Goal: Task Accomplishment & Management: Use online tool/utility

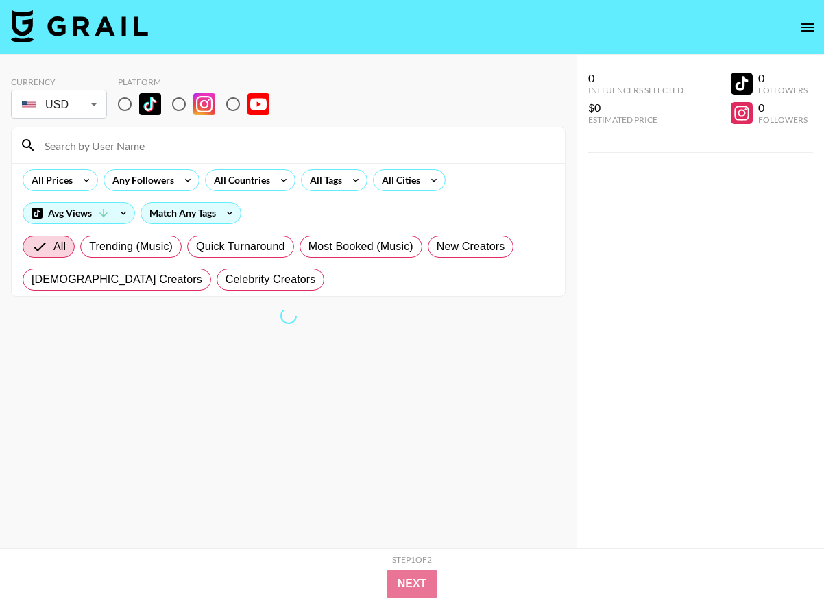
click at [119, 151] on input at bounding box center [296, 145] width 520 height 22
click at [125, 101] on input "radio" at bounding box center [124, 104] width 29 height 29
radio input "true"
click at [113, 145] on input at bounding box center [296, 145] width 520 height 22
click at [346, 306] on section "Currency USD USD ​ Platform All Prices Any Followers All Countries All Tags All…" at bounding box center [288, 312] width 554 height 493
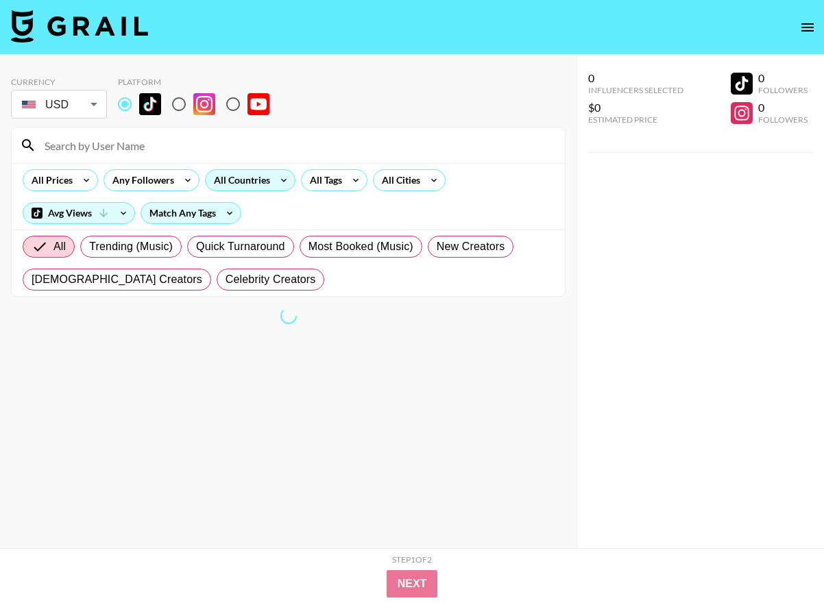
click at [264, 182] on div "All Countries" at bounding box center [239, 180] width 67 height 21
click at [280, 181] on div at bounding box center [412, 301] width 824 height 603
click at [125, 101] on input "radio" at bounding box center [124, 104] width 29 height 29
radio input "true"
click at [251, 187] on div "All Countries" at bounding box center [239, 180] width 67 height 21
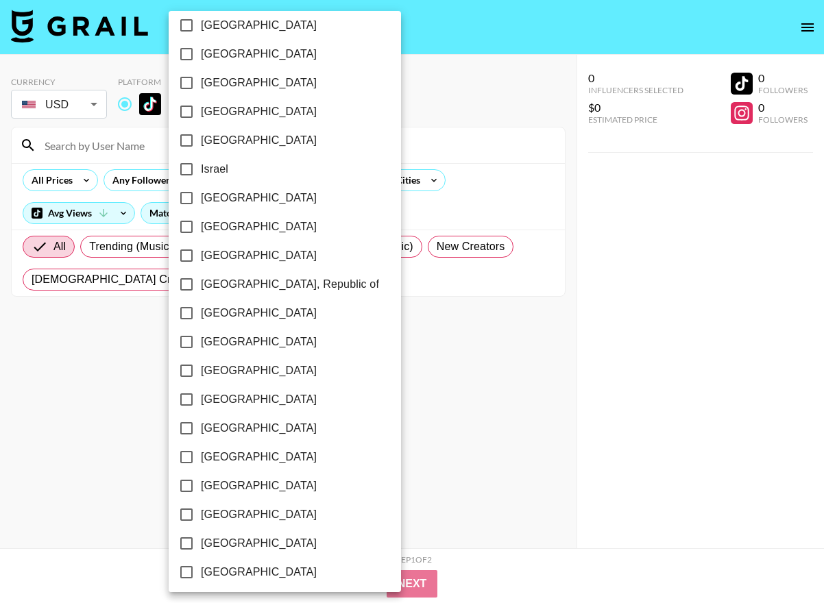
scroll to position [995, 0]
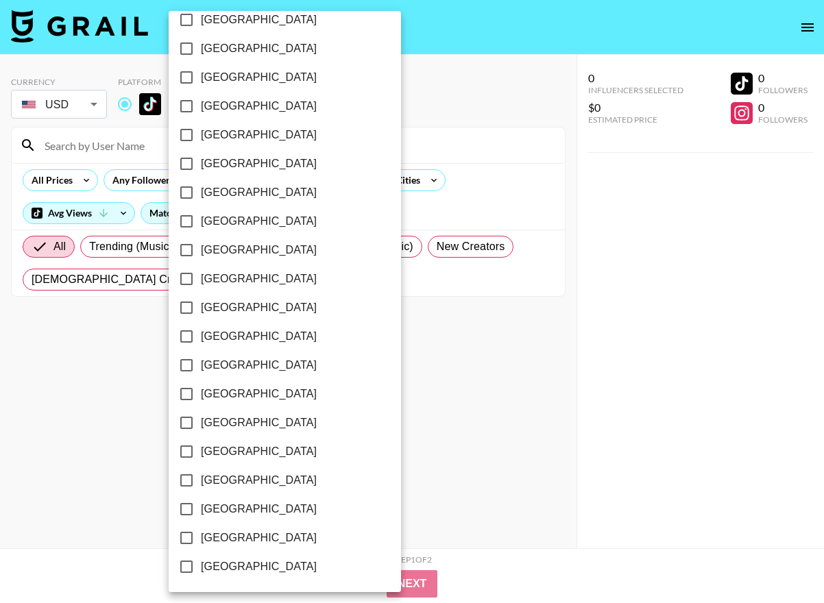
click at [187, 537] on input "United States" at bounding box center [186, 538] width 29 height 29
checkbox input "true"
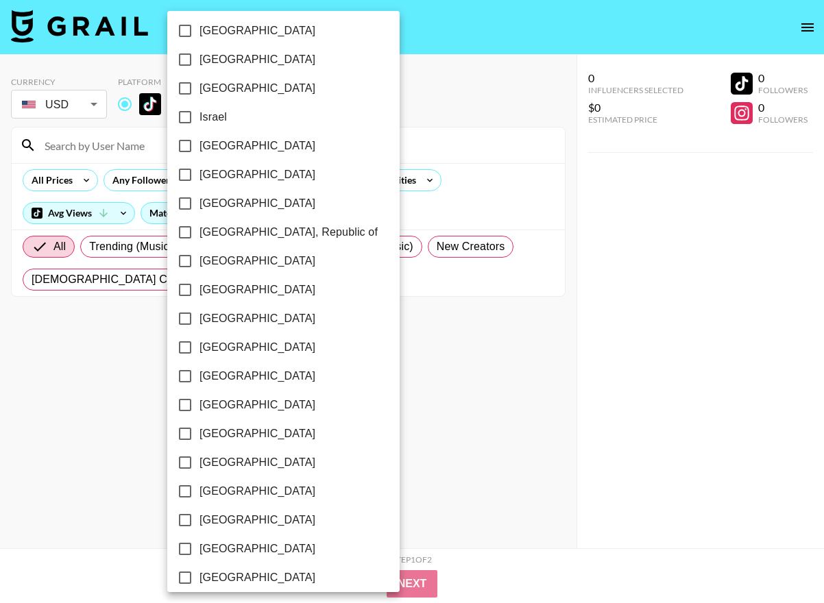
scroll to position [600, 0]
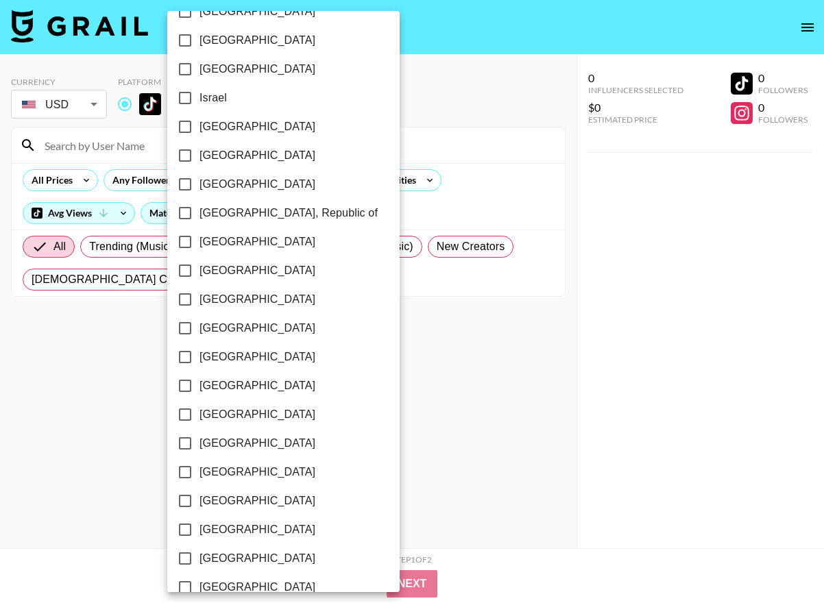
click at [182, 302] on input "Mexico" at bounding box center [185, 299] width 29 height 29
checkbox input "true"
click at [185, 441] on input "Peru" at bounding box center [185, 443] width 29 height 29
checkbox input "true"
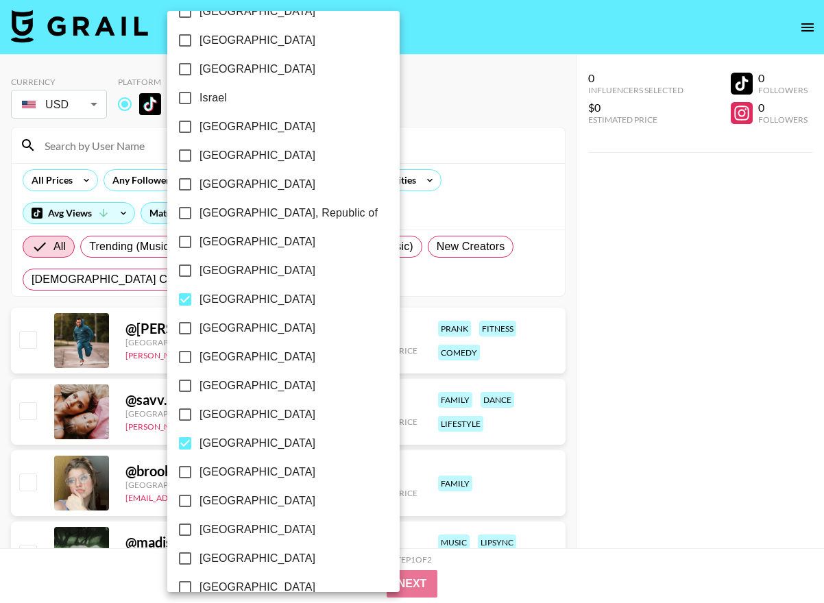
scroll to position [0, 0]
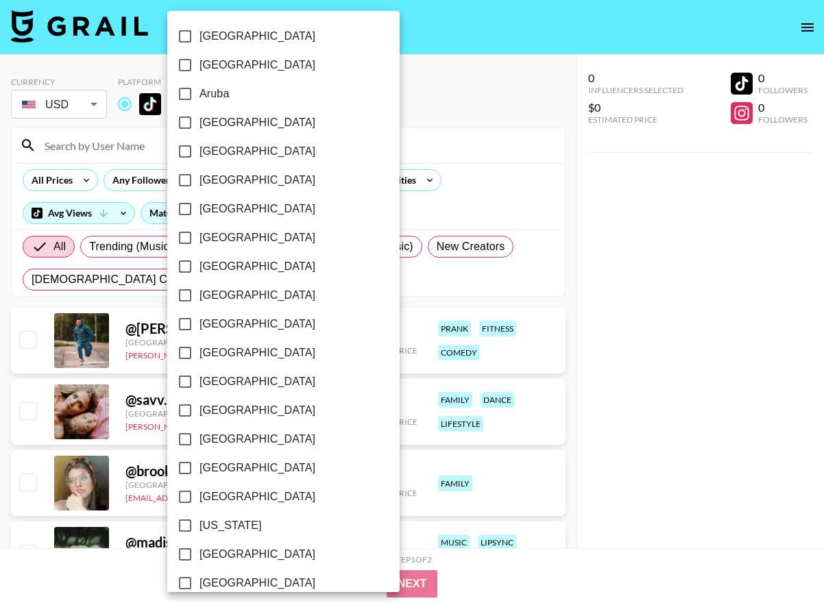
click at [180, 64] on input "Argentina" at bounding box center [185, 65] width 29 height 29
checkbox input "true"
click at [345, 99] on div at bounding box center [412, 301] width 824 height 603
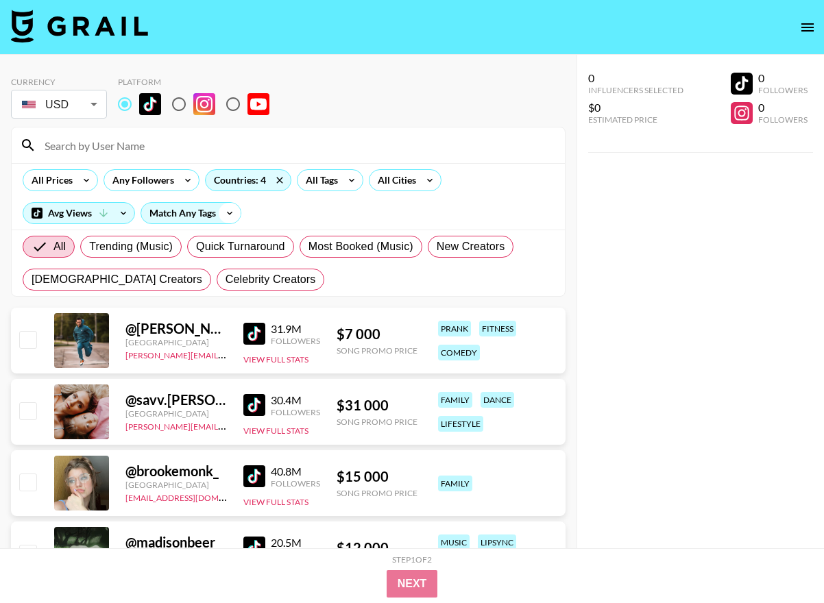
click at [221, 215] on icon at bounding box center [230, 213] width 22 height 21
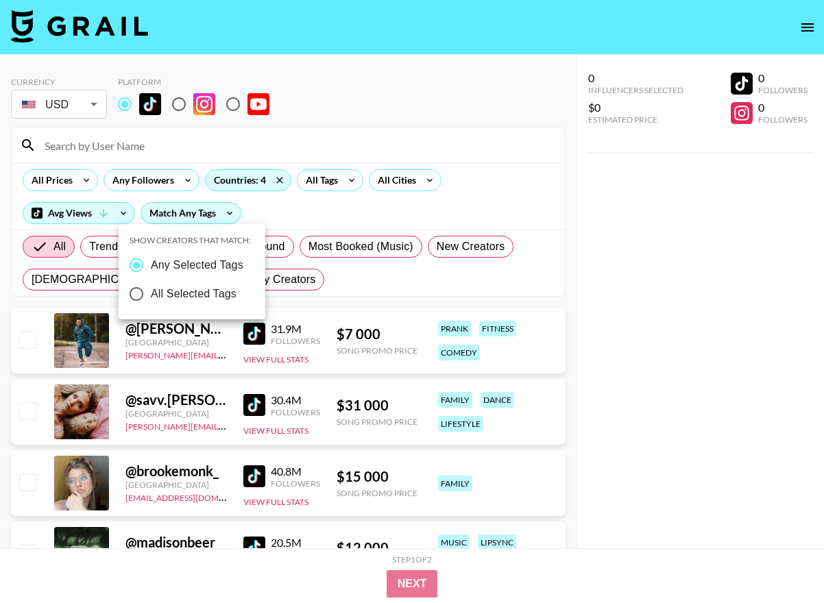
click at [222, 208] on div at bounding box center [412, 301] width 824 height 603
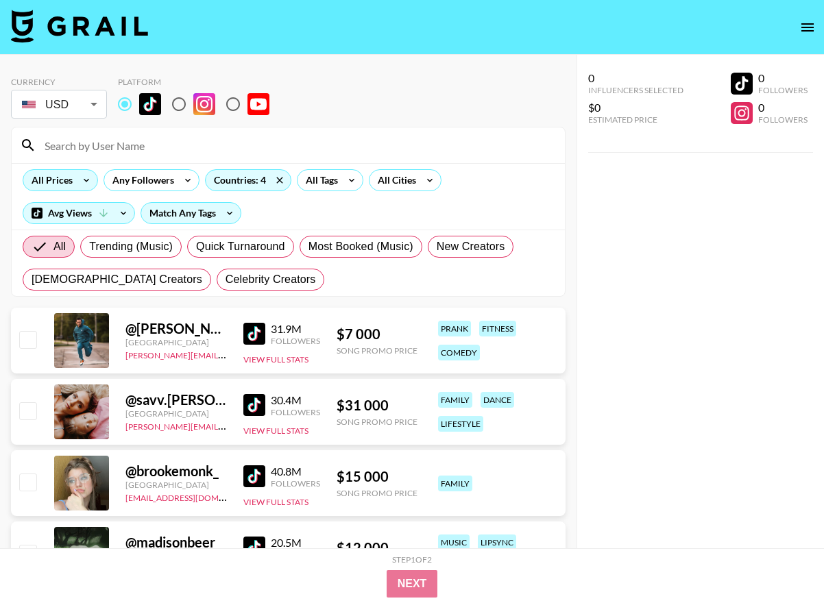
click at [80, 183] on icon at bounding box center [86, 180] width 22 height 21
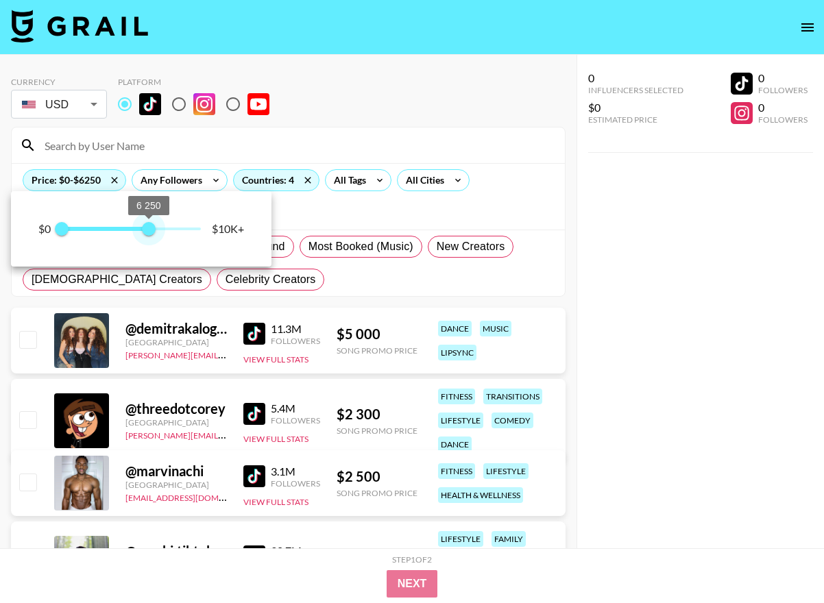
click at [148, 229] on span at bounding box center [106, 229] width 88 height 4
click at [112, 228] on span at bounding box center [106, 229] width 88 height 4
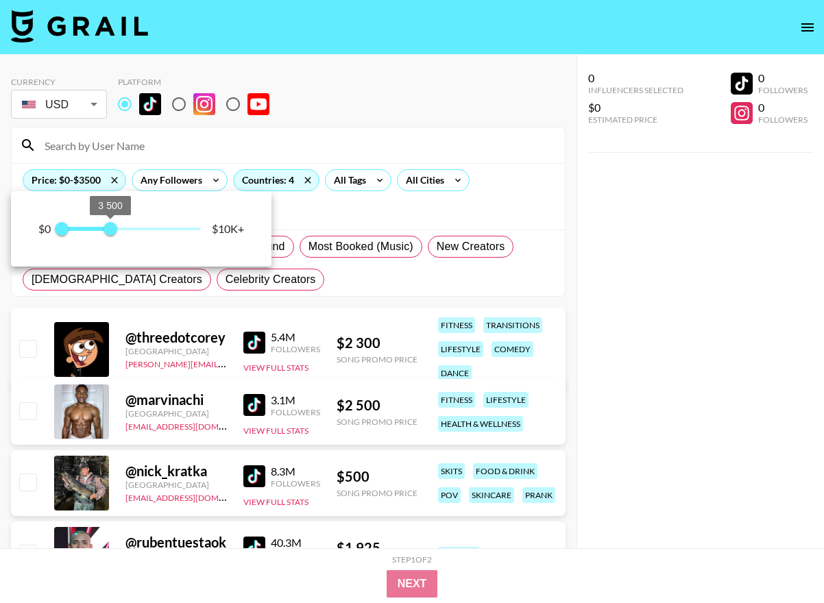
click at [103, 231] on span "3 500" at bounding box center [110, 229] width 14 height 14
click at [78, 230] on span "0 2 500" at bounding box center [131, 229] width 139 height 21
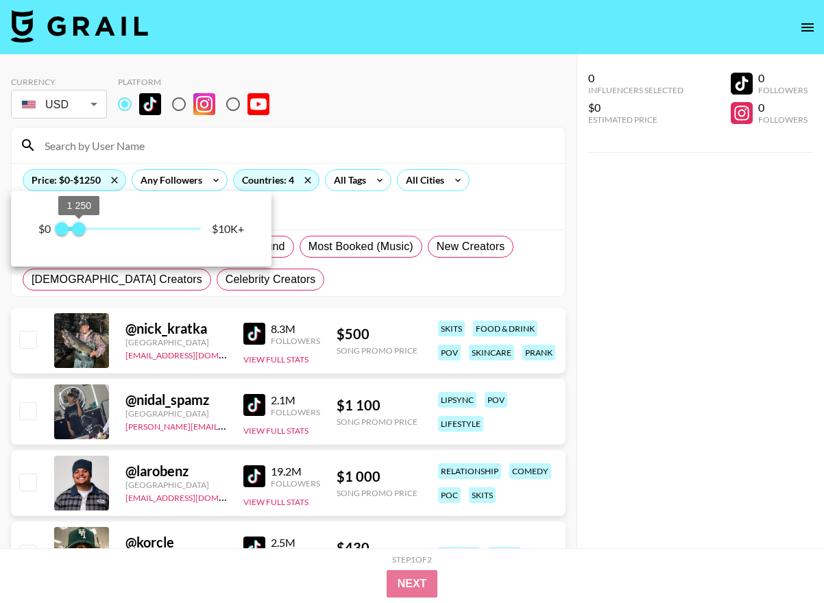
click at [72, 229] on span "1 250" at bounding box center [79, 229] width 14 height 14
type input "750"
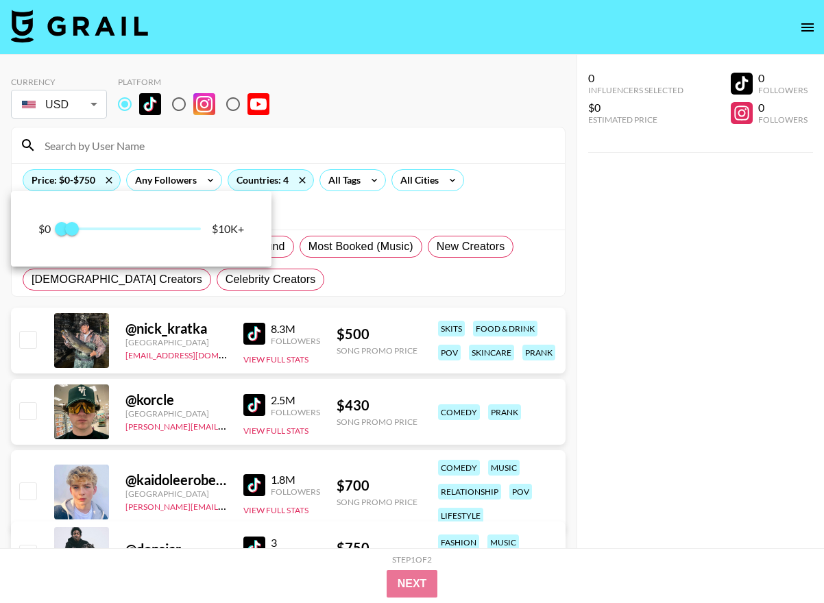
click at [339, 291] on div at bounding box center [412, 301] width 824 height 603
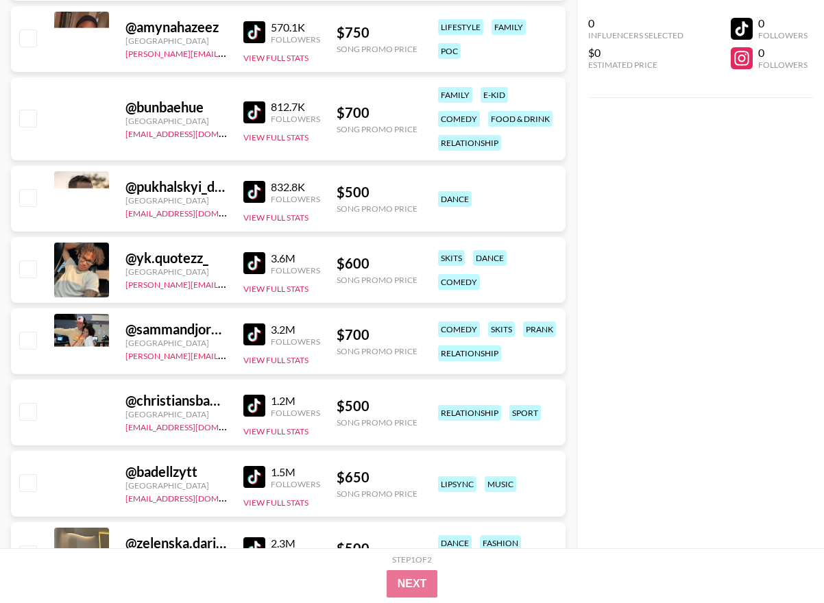
scroll to position [2015, 0]
